Goal: Task Accomplishment & Management: Manage account settings

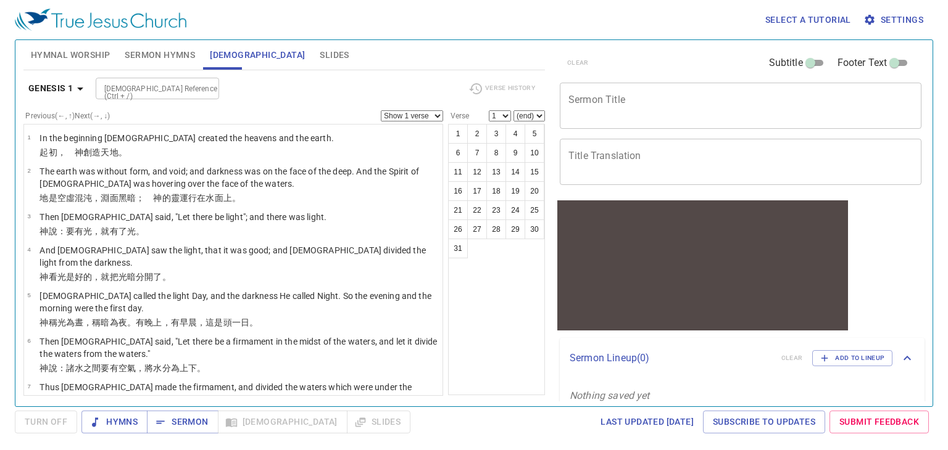
scroll to position [15, 0]
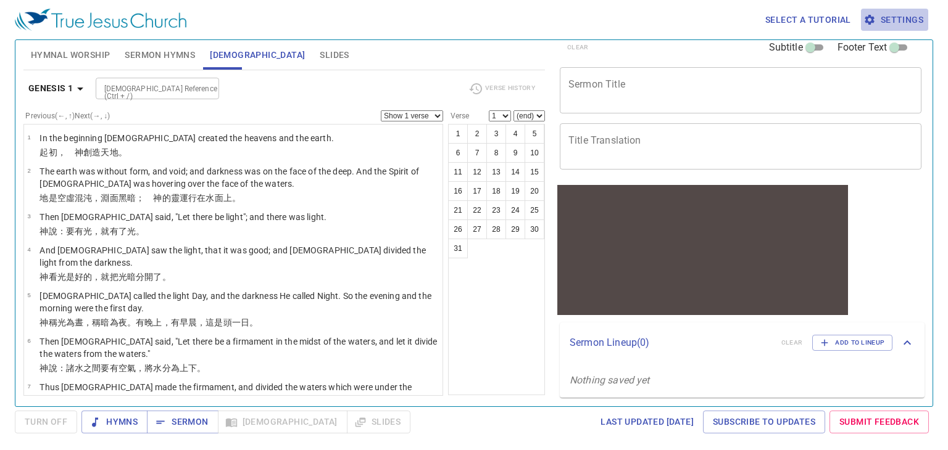
click at [901, 21] on span "Settings" at bounding box center [894, 19] width 57 height 15
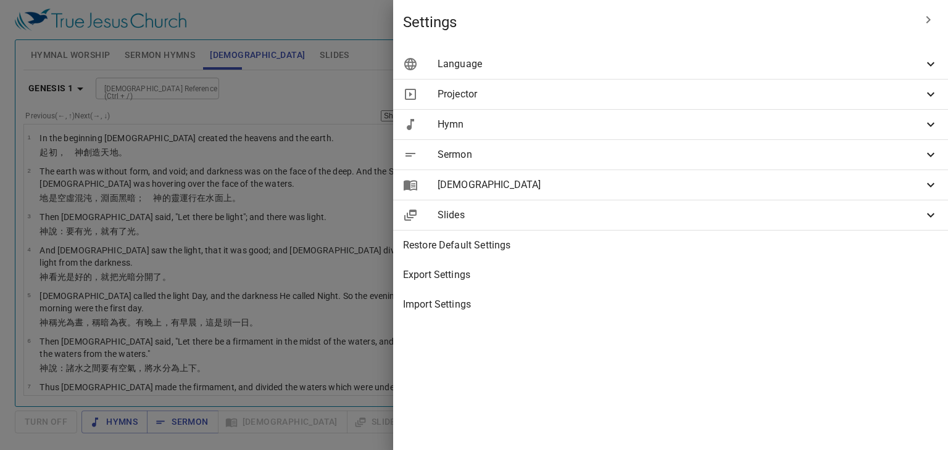
click at [733, 210] on span "Slides" at bounding box center [680, 215] width 486 height 15
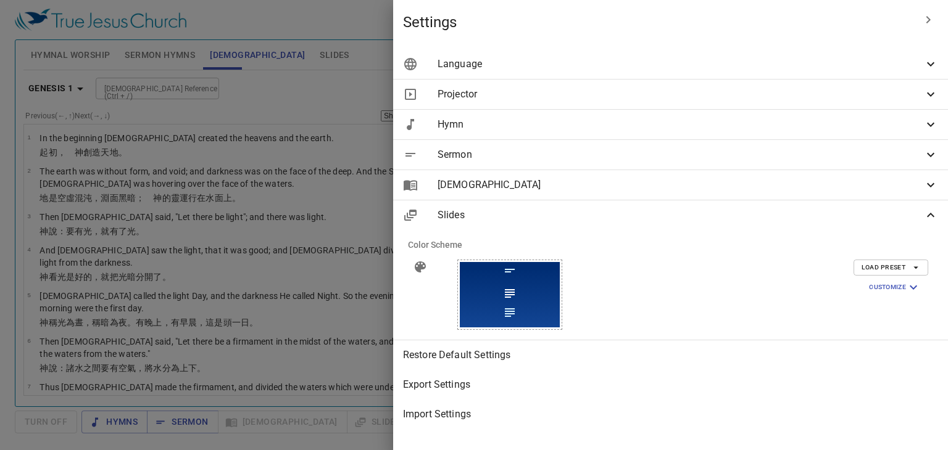
click at [869, 272] on span "Load Preset" at bounding box center [890, 267] width 59 height 11
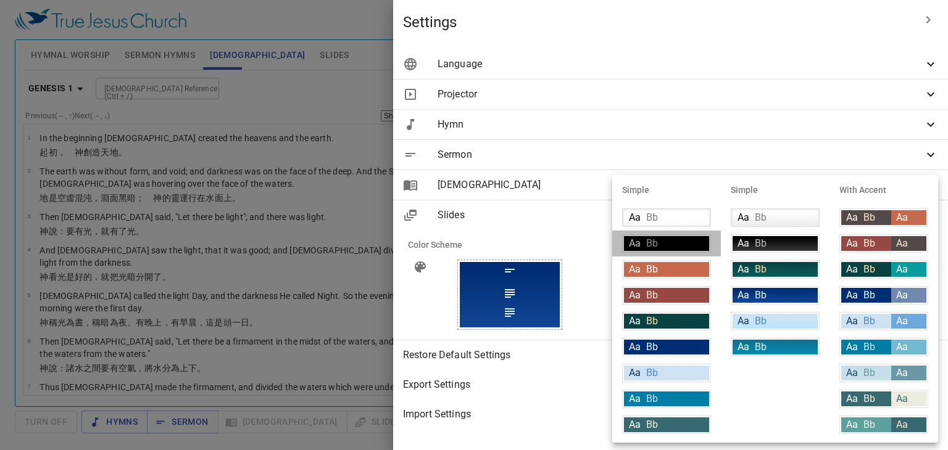
click at [701, 243] on div "Aa Bb" at bounding box center [666, 243] width 85 height 15
type input "#000000"
type input "#bfbfbf"
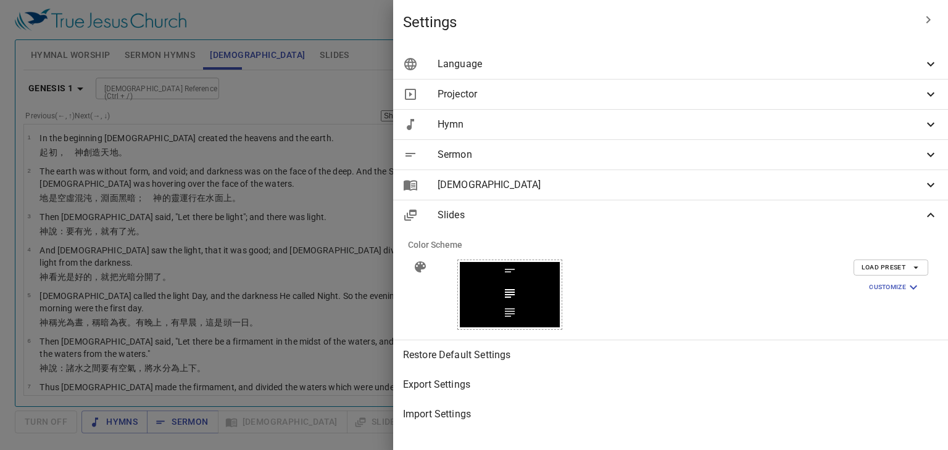
click at [762, 183] on span "[DEMOGRAPHIC_DATA]" at bounding box center [680, 185] width 486 height 15
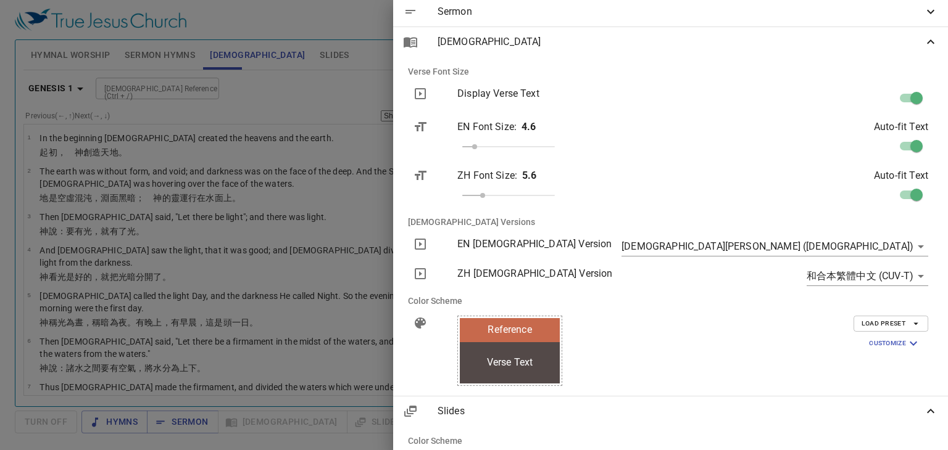
scroll to position [146, 0]
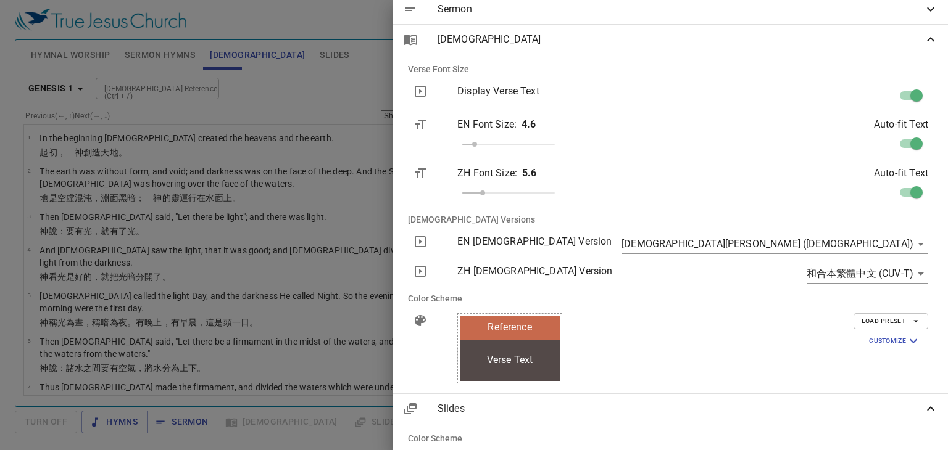
click at [877, 319] on span "Load Preset" at bounding box center [890, 321] width 59 height 11
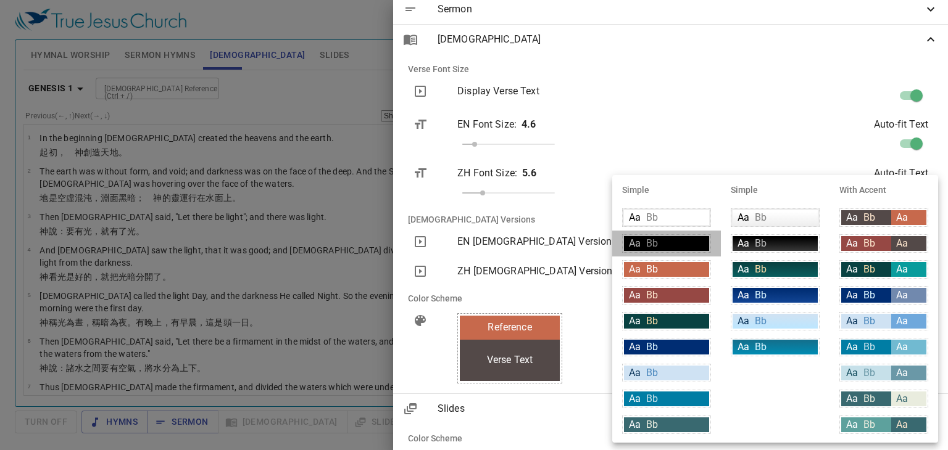
click at [671, 243] on div "Aa Bb" at bounding box center [666, 243] width 85 height 15
type input "#000000"
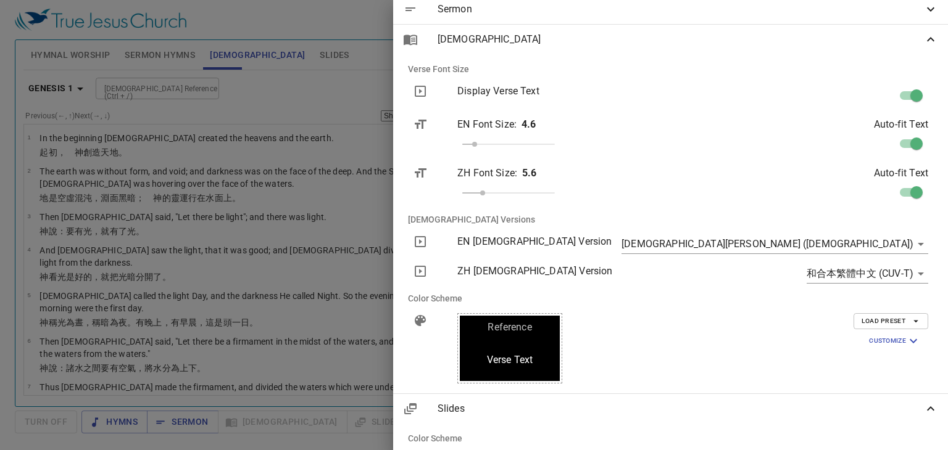
scroll to position [0, 0]
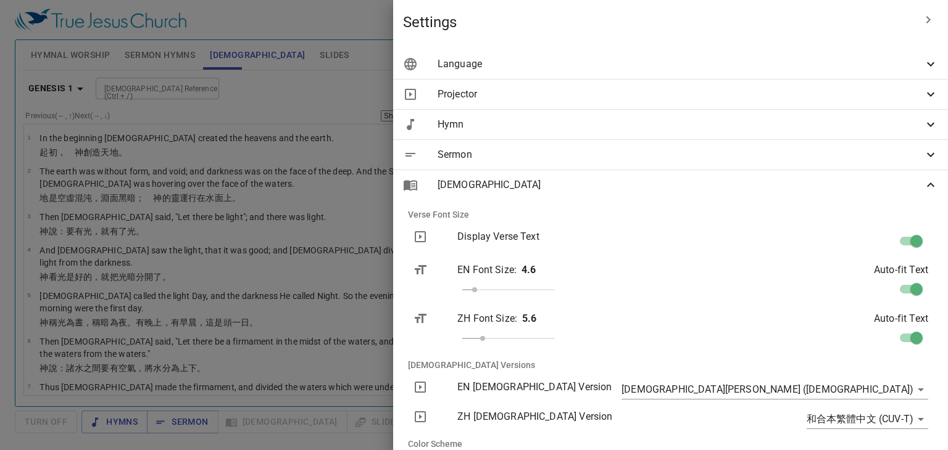
click at [723, 150] on span "Sermon" at bounding box center [680, 154] width 486 height 15
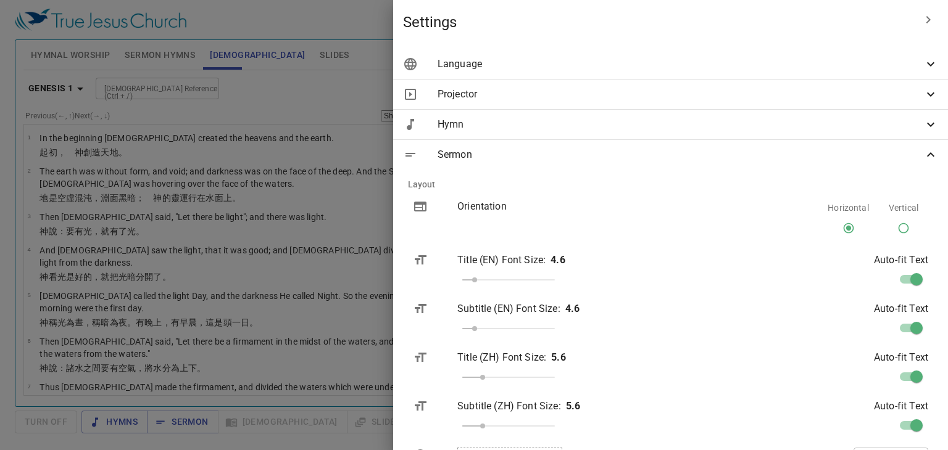
click at [742, 131] on div "Hymn" at bounding box center [670, 125] width 555 height 30
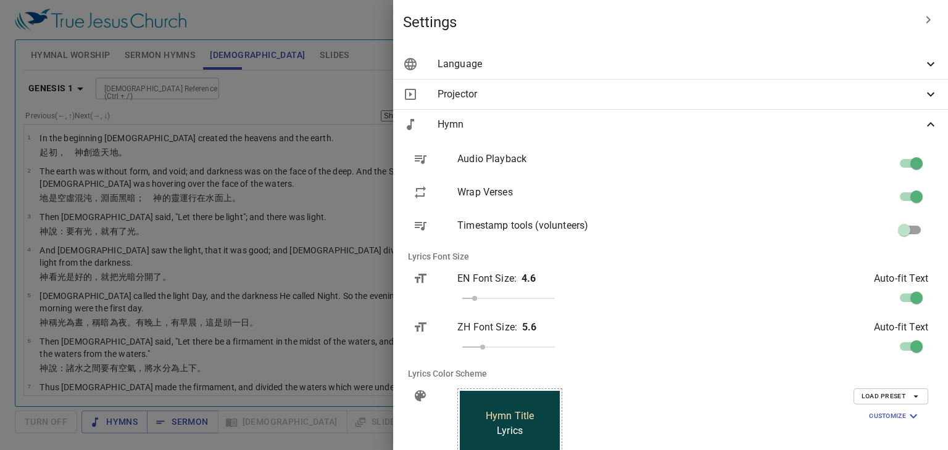
scroll to position [131, 0]
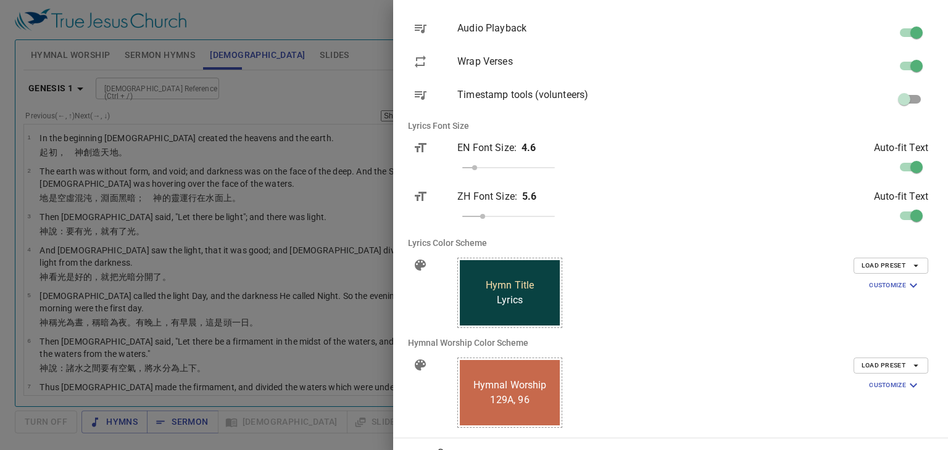
click at [893, 263] on span "Load Preset" at bounding box center [890, 265] width 59 height 11
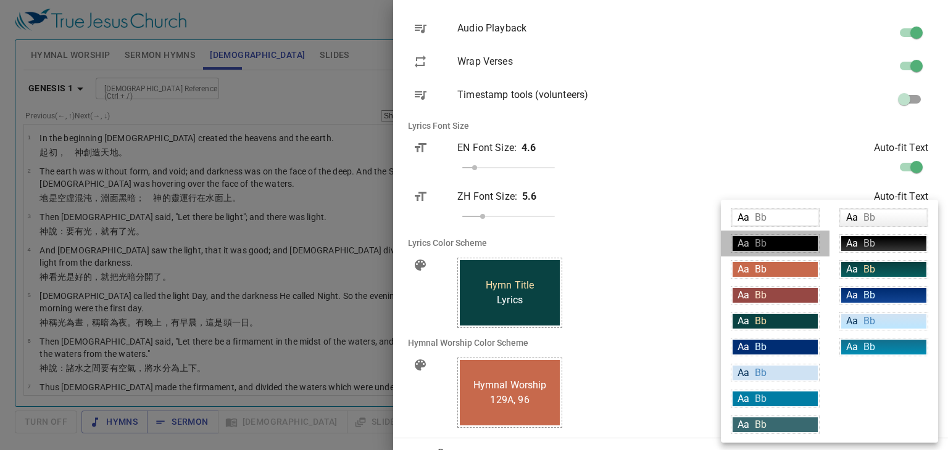
click at [790, 238] on div "Aa Bb" at bounding box center [774, 243] width 85 height 15
type input "#000000"
type input "#bfbfbf"
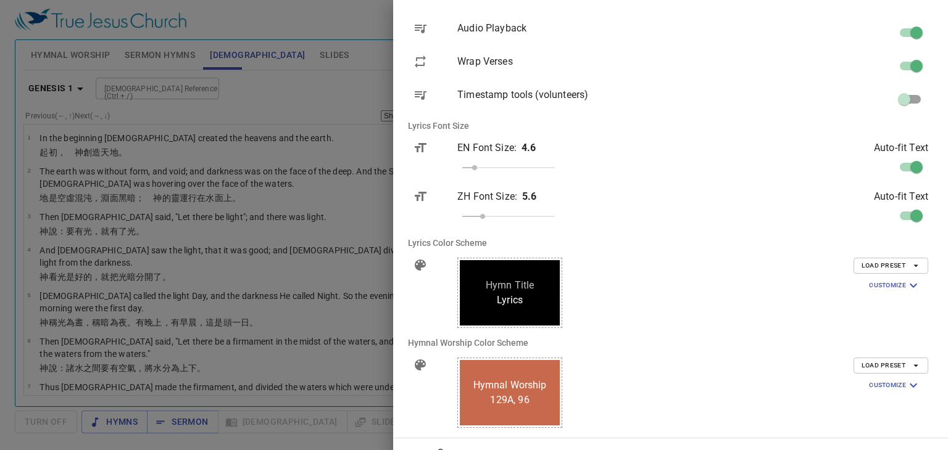
click at [892, 366] on span "Load Preset" at bounding box center [890, 365] width 59 height 11
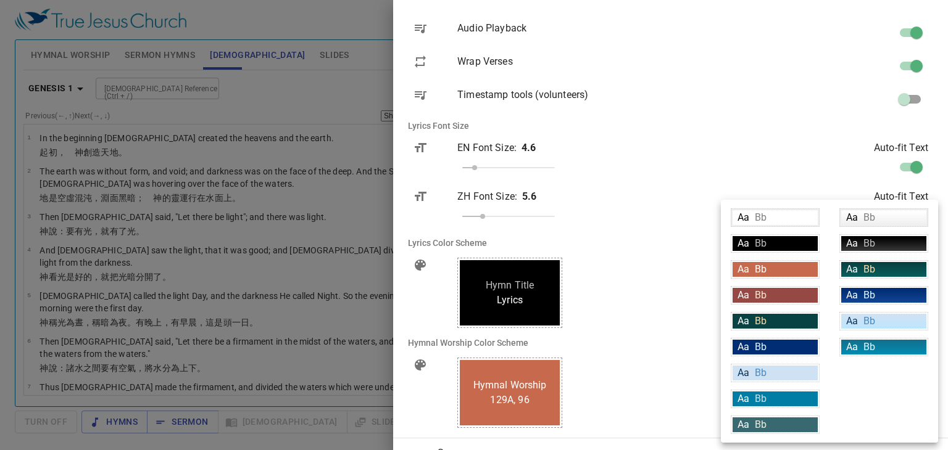
click at [807, 244] on div "Aa Bb" at bounding box center [774, 243] width 85 height 15
type input "#000000"
type input "#bfbfbf"
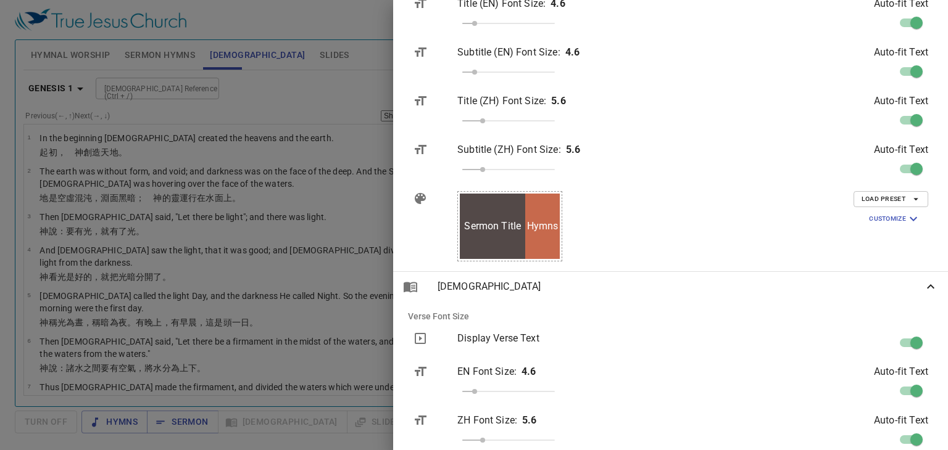
scroll to position [681, 0]
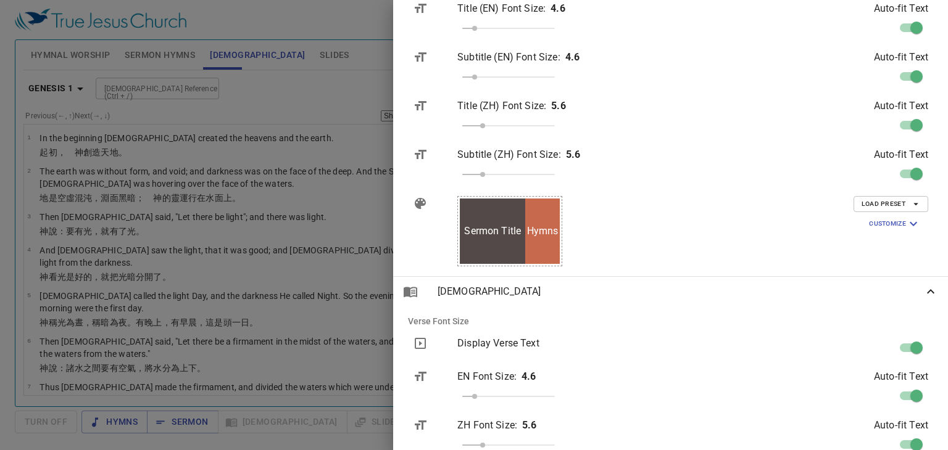
click at [881, 208] on span "Load Preset" at bounding box center [890, 204] width 59 height 11
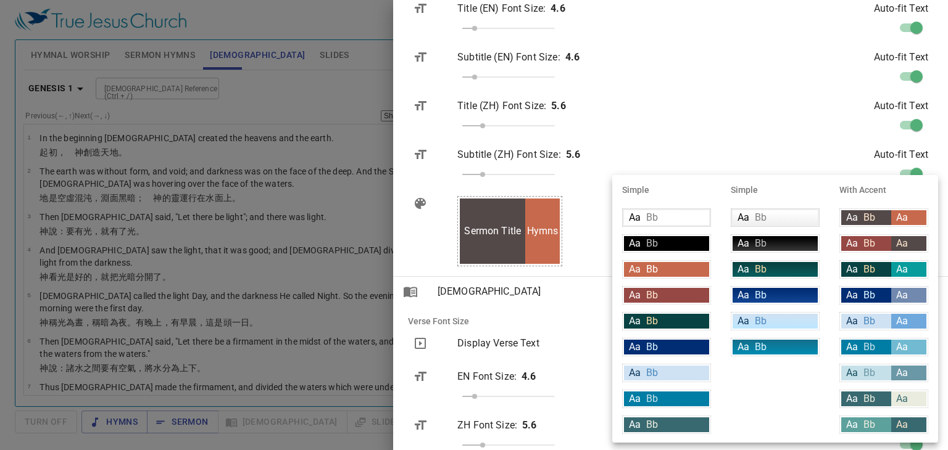
click at [664, 245] on div "Aa Bb" at bounding box center [666, 243] width 85 height 15
type input "#000000"
type input "#bfbfbf"
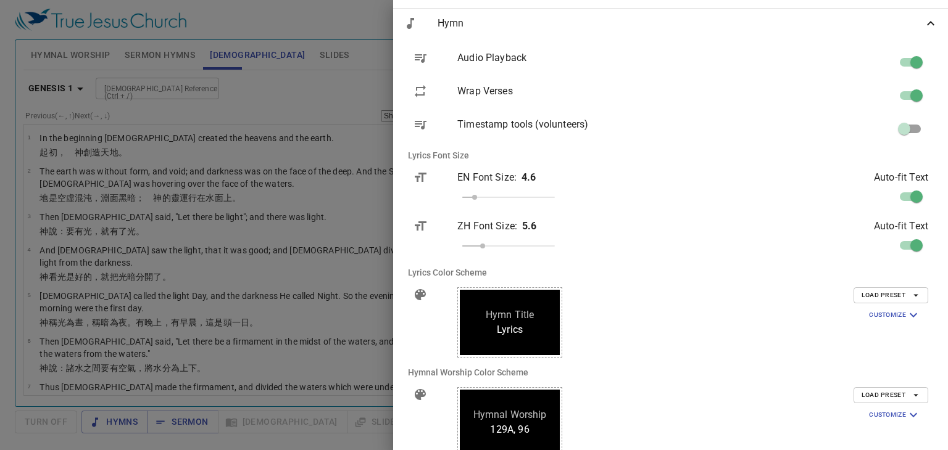
scroll to position [0, 0]
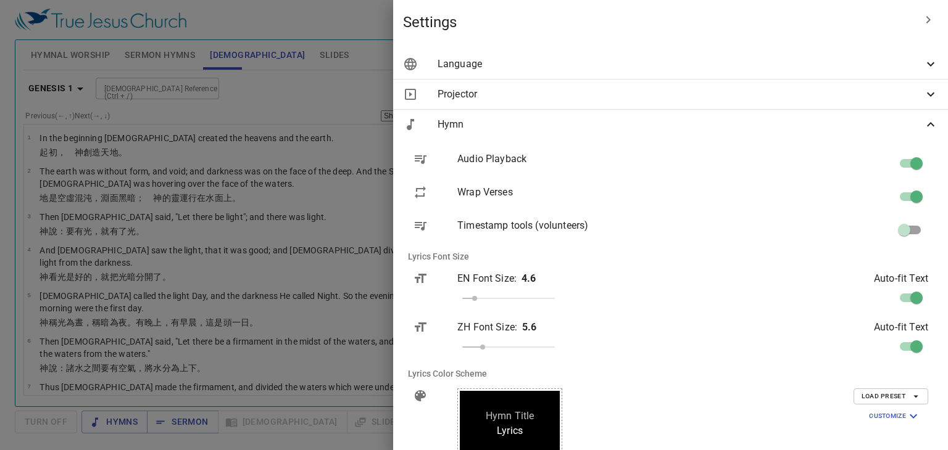
click at [732, 105] on div "Projector" at bounding box center [670, 95] width 555 height 30
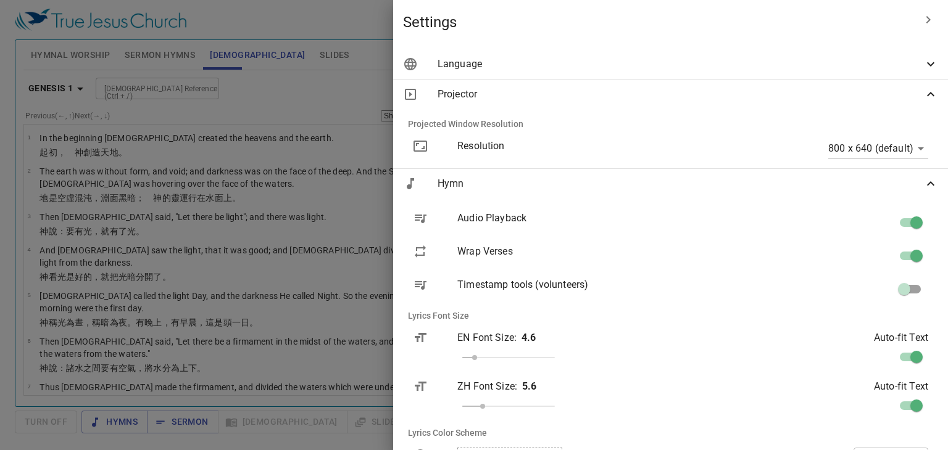
click at [757, 60] on span "Language" at bounding box center [680, 64] width 486 height 15
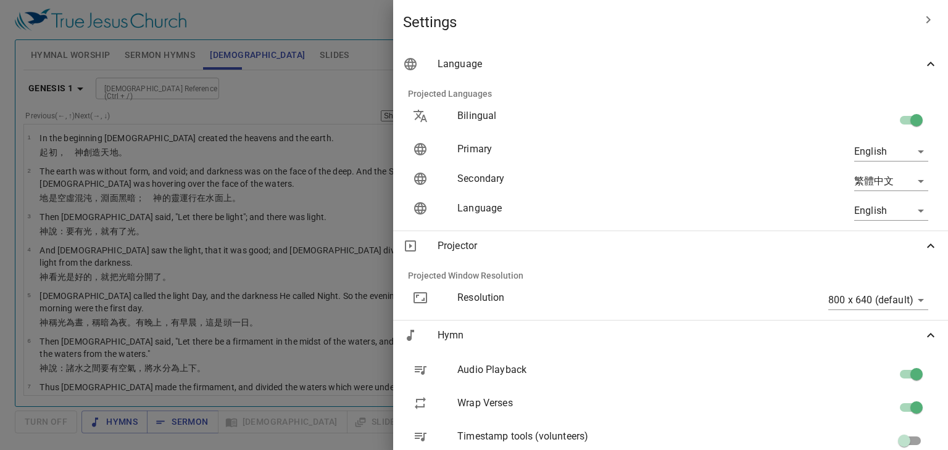
click at [899, 186] on body "Select a tutorial Settings Hymnal Worship Sermon Hymns [DEMOGRAPHIC_DATA] Slide…" at bounding box center [474, 225] width 948 height 450
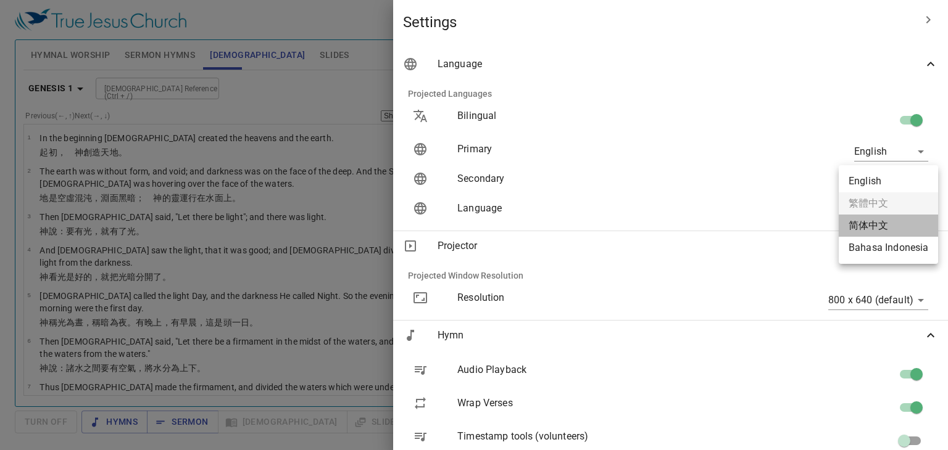
click at [896, 228] on li "简体中文" at bounding box center [887, 226] width 99 height 22
type input "zh-simple"
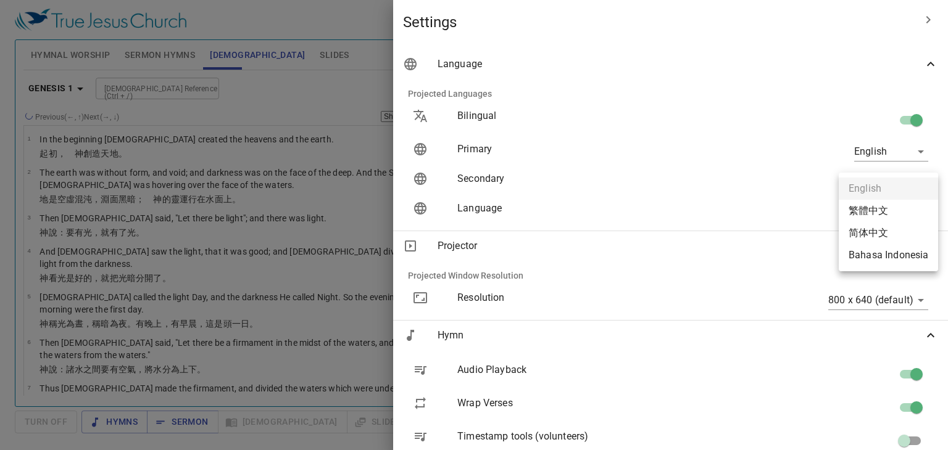
click at [898, 208] on body "Select a tutorial Settings Hymnal Worship Sermon Hymns [DEMOGRAPHIC_DATA] Slide…" at bounding box center [474, 225] width 948 height 450
click at [777, 163] on div at bounding box center [474, 225] width 948 height 450
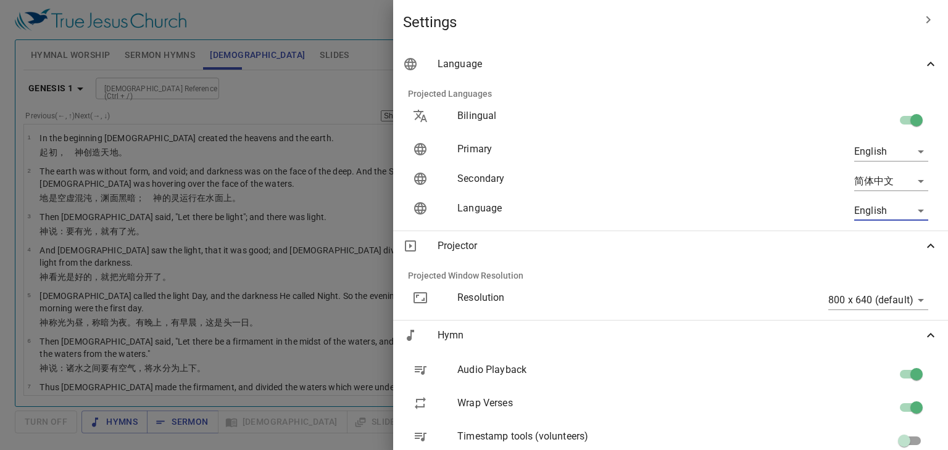
click at [901, 118] on input "checkbox" at bounding box center [916, 122] width 70 height 23
checkbox input "false"
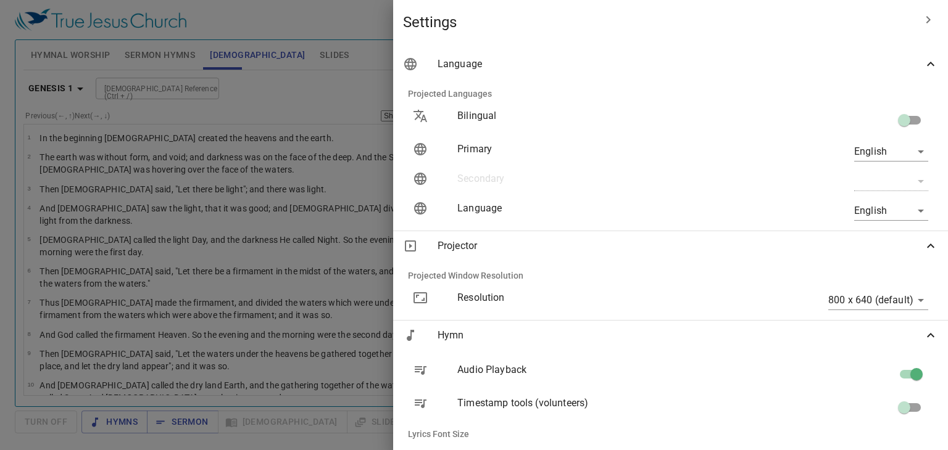
click at [881, 155] on body "Select a tutorial Settings Hymnal Worship Sermon Hymns [DEMOGRAPHIC_DATA] Slide…" at bounding box center [474, 225] width 948 height 450
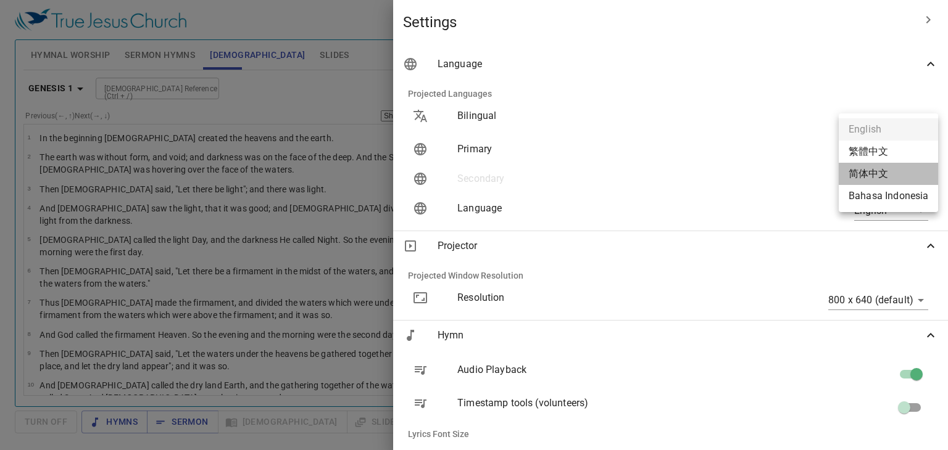
click at [880, 173] on li "简体中文" at bounding box center [887, 174] width 99 height 22
type input "zh-simple"
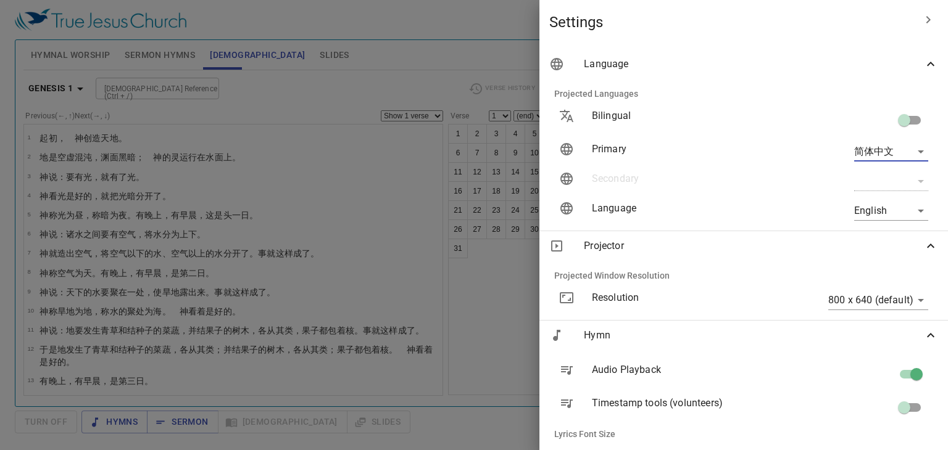
click at [472, 78] on div at bounding box center [474, 225] width 948 height 450
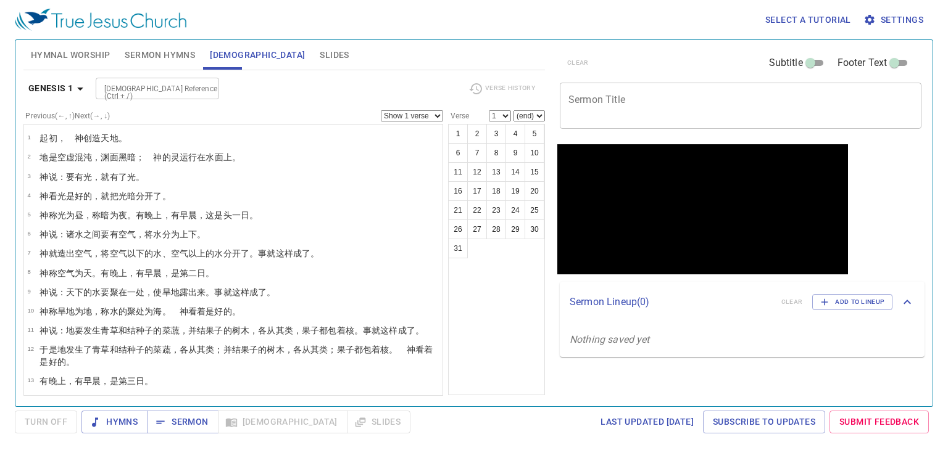
click at [415, 20] on div "Select a tutorial Settings" at bounding box center [471, 19] width 913 height 39
